Goal: Find specific page/section: Find specific page/section

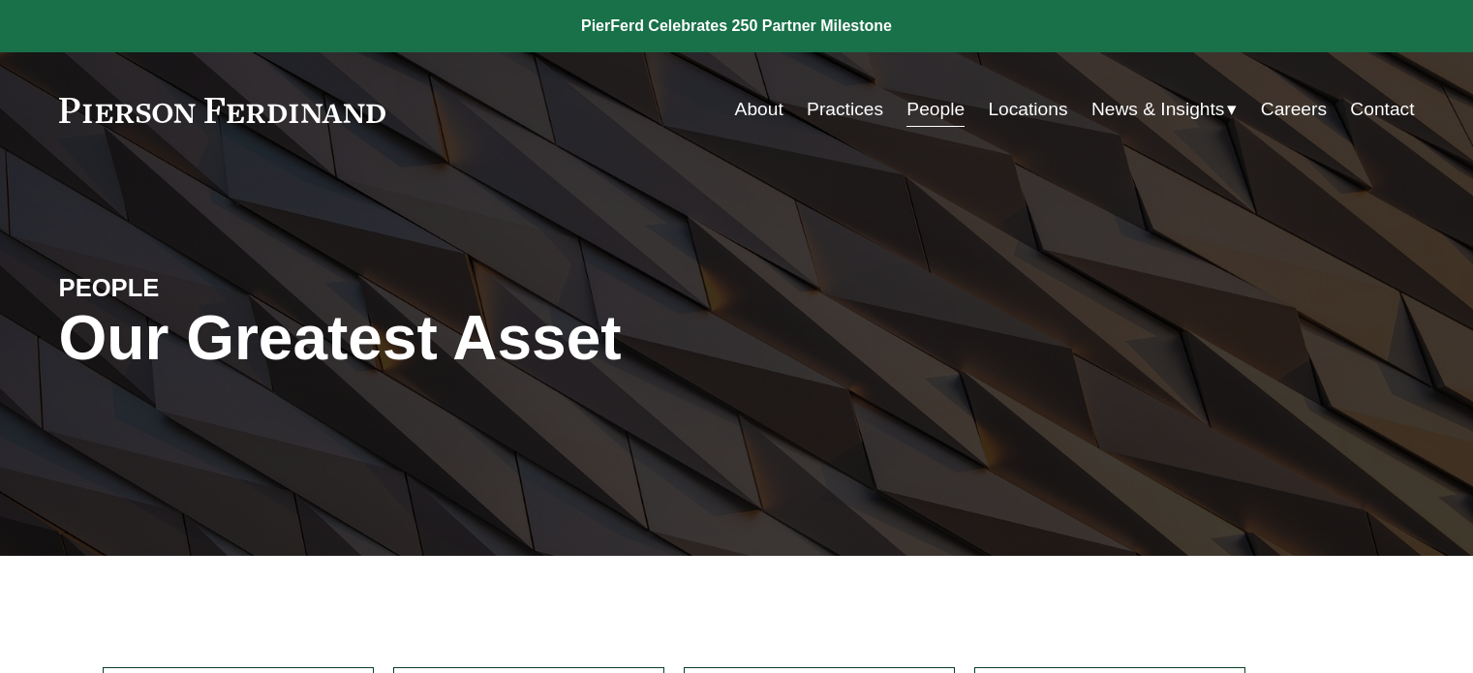
scroll to position [332, 0]
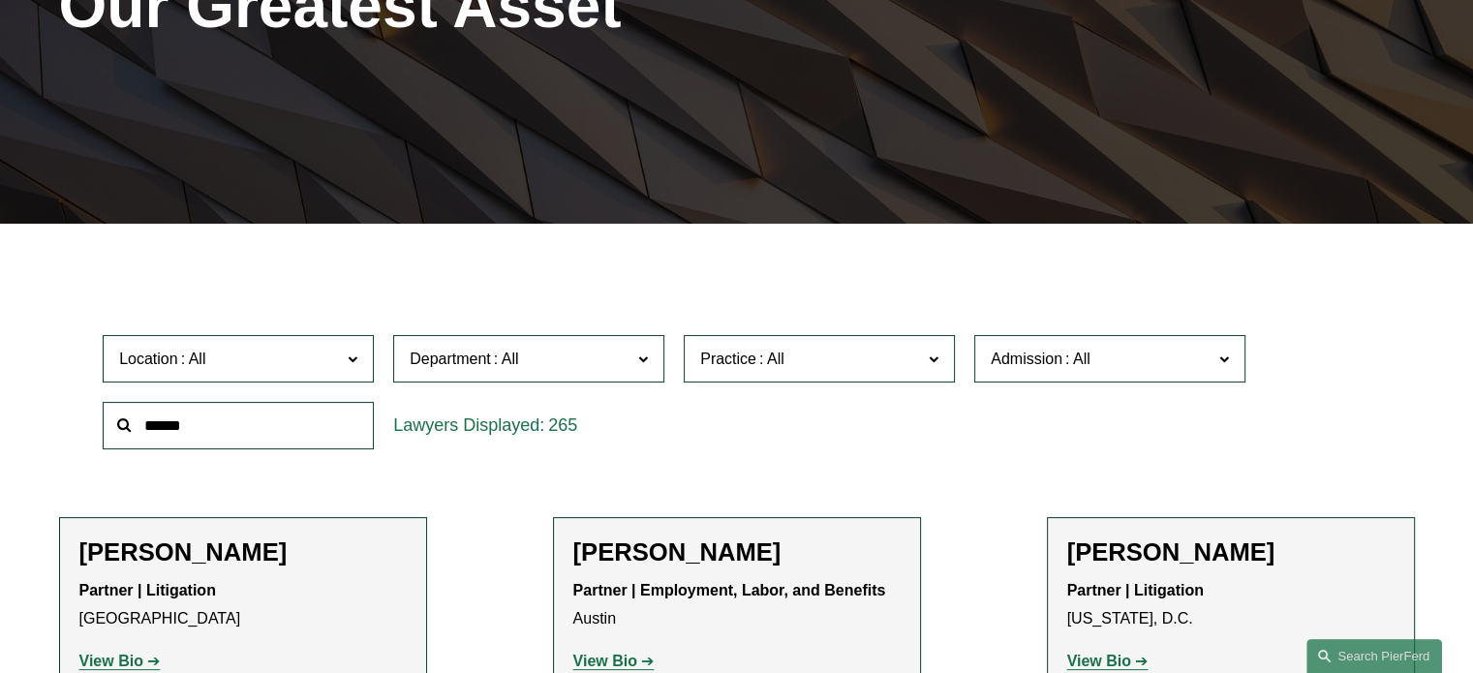
click at [620, 363] on span "Department" at bounding box center [521, 359] width 222 height 26
click at [0, 0] on link "Litigation" at bounding box center [0, 0] width 0 height 0
click at [812, 368] on span "Practice" at bounding box center [811, 359] width 222 height 26
click at [0, 0] on link "Real Estate" at bounding box center [0, 0] width 0 height 0
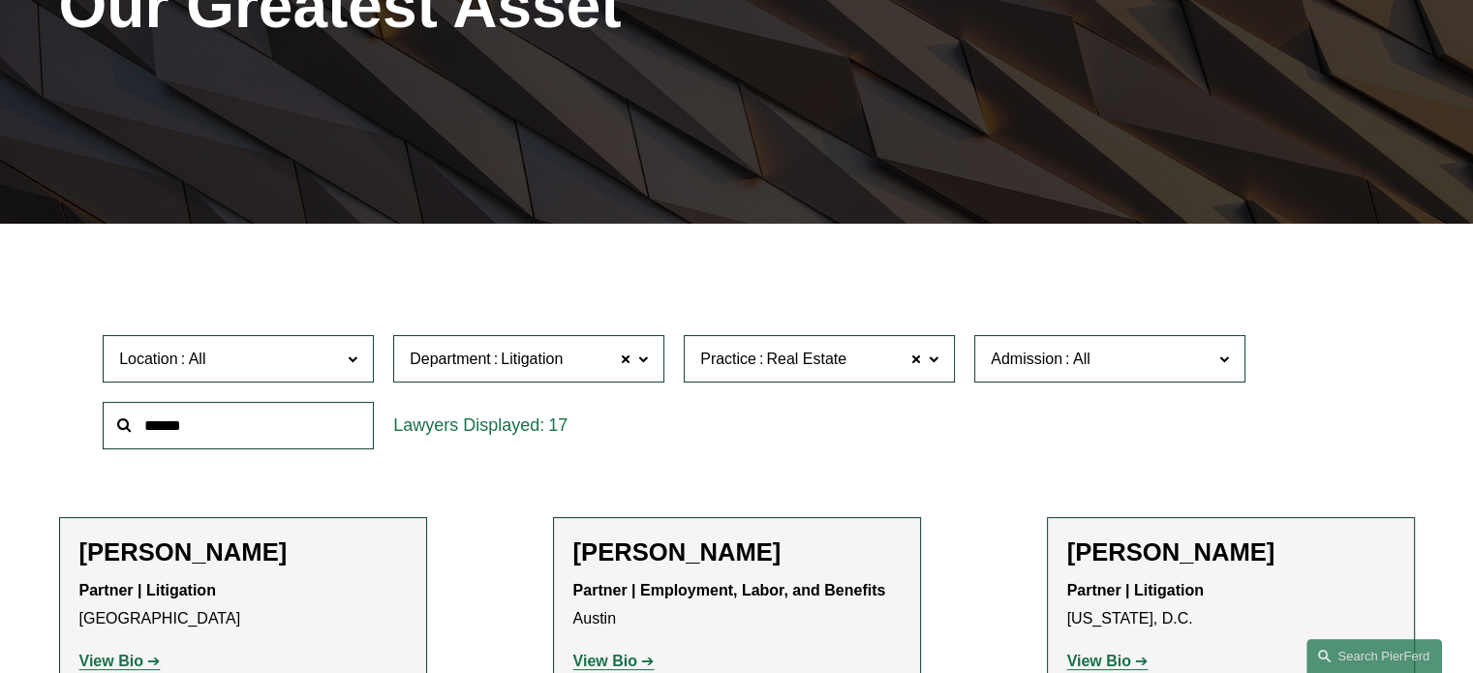
click at [1070, 351] on span at bounding box center [1077, 359] width 31 height 16
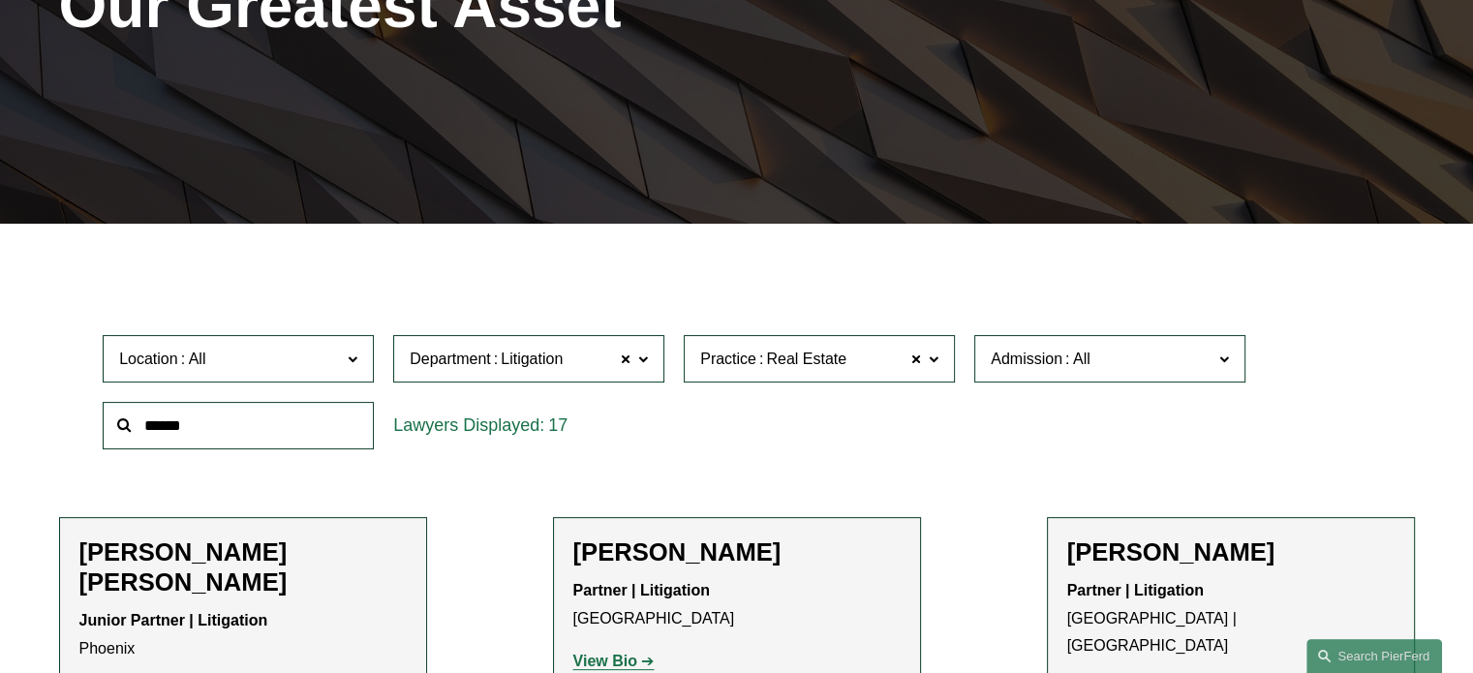
scroll to position [1259, 0]
click at [0, 0] on link "[US_STATE]" at bounding box center [0, 0] width 0 height 0
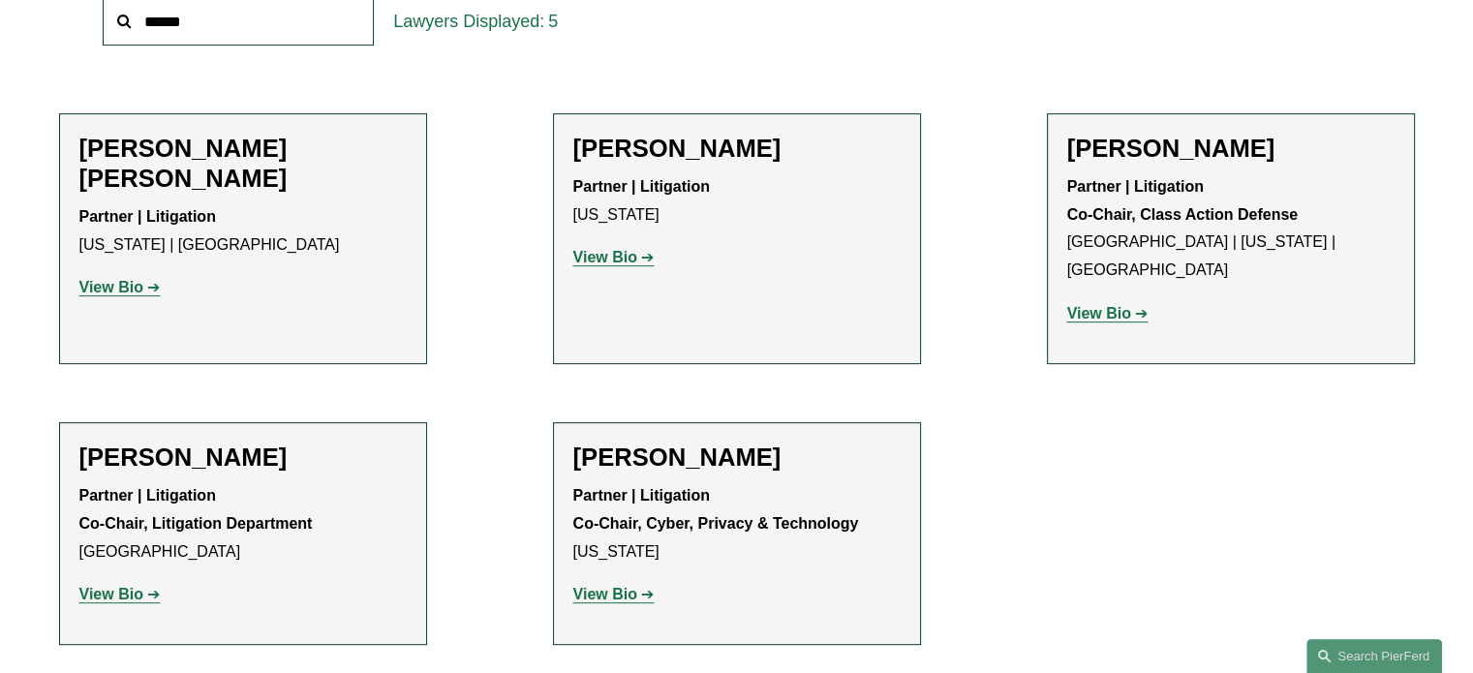
scroll to position [736, 0]
